Goal: Information Seeking & Learning: Learn about a topic

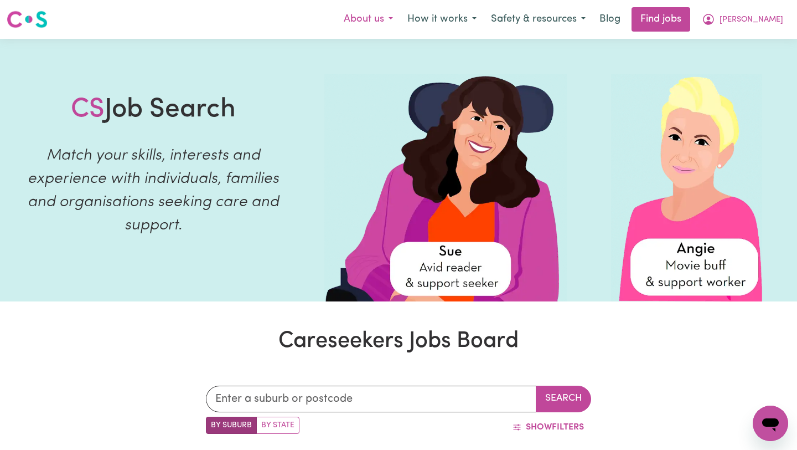
click at [400, 22] on button "About us" at bounding box center [369, 19] width 64 height 23
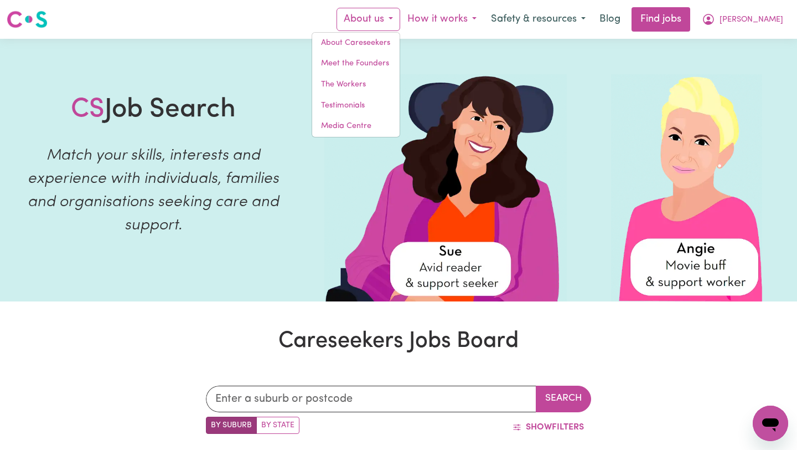
click at [469, 19] on button "How it works" at bounding box center [442, 19] width 84 height 23
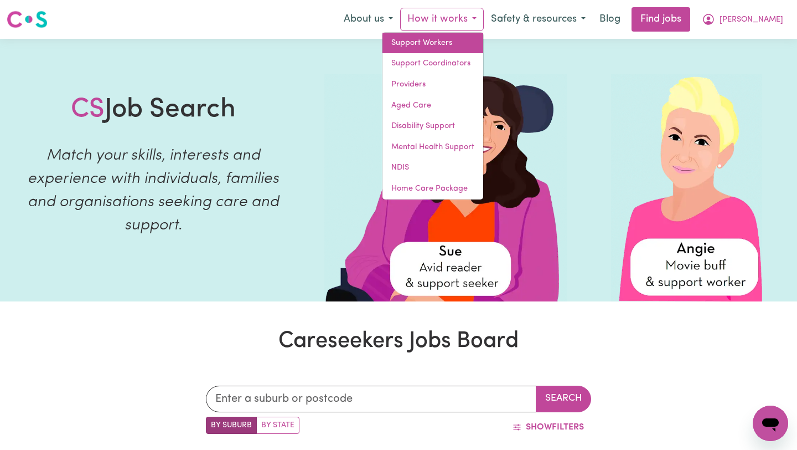
click at [470, 44] on link "Support Workers" at bounding box center [433, 43] width 101 height 21
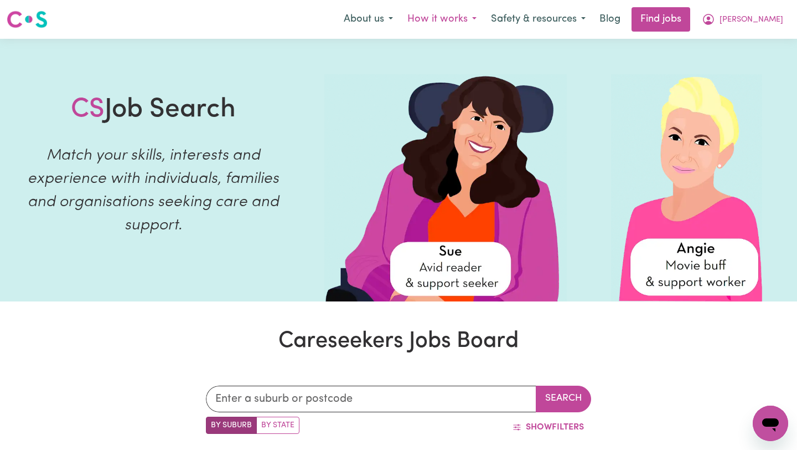
click at [484, 24] on button "How it works" at bounding box center [442, 19] width 84 height 23
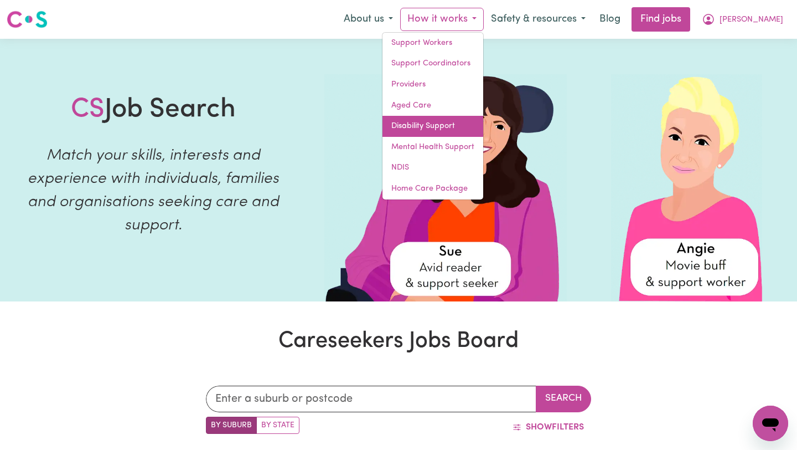
click at [479, 126] on link "Disability Support" at bounding box center [433, 126] width 101 height 21
